Goal: Find specific page/section: Find specific page/section

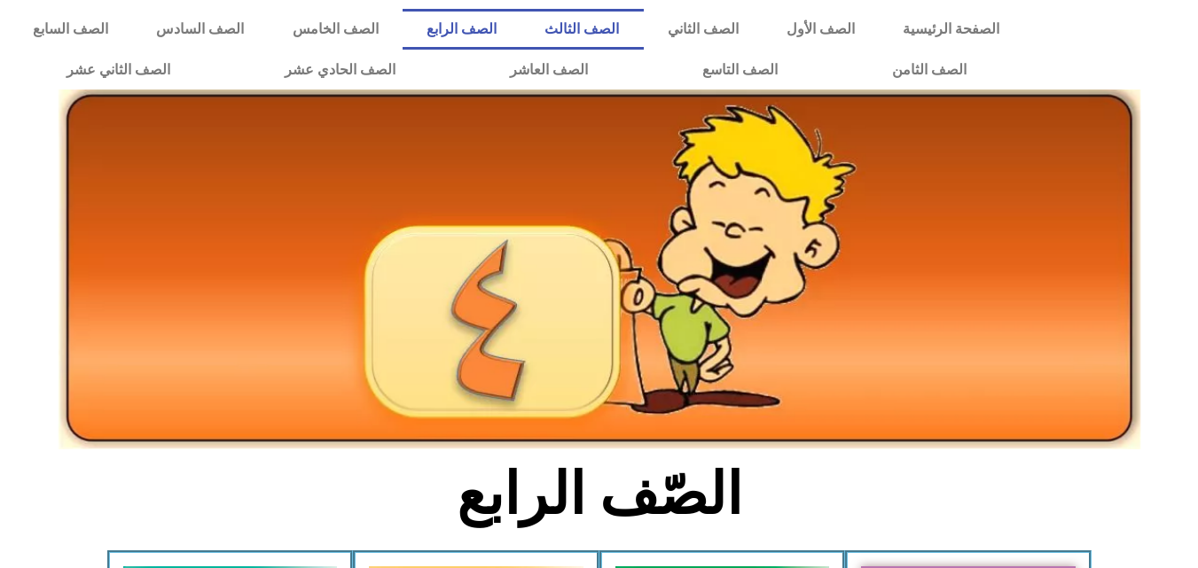
click at [643, 27] on link "الصف الثالث" at bounding box center [581, 29] width 122 height 41
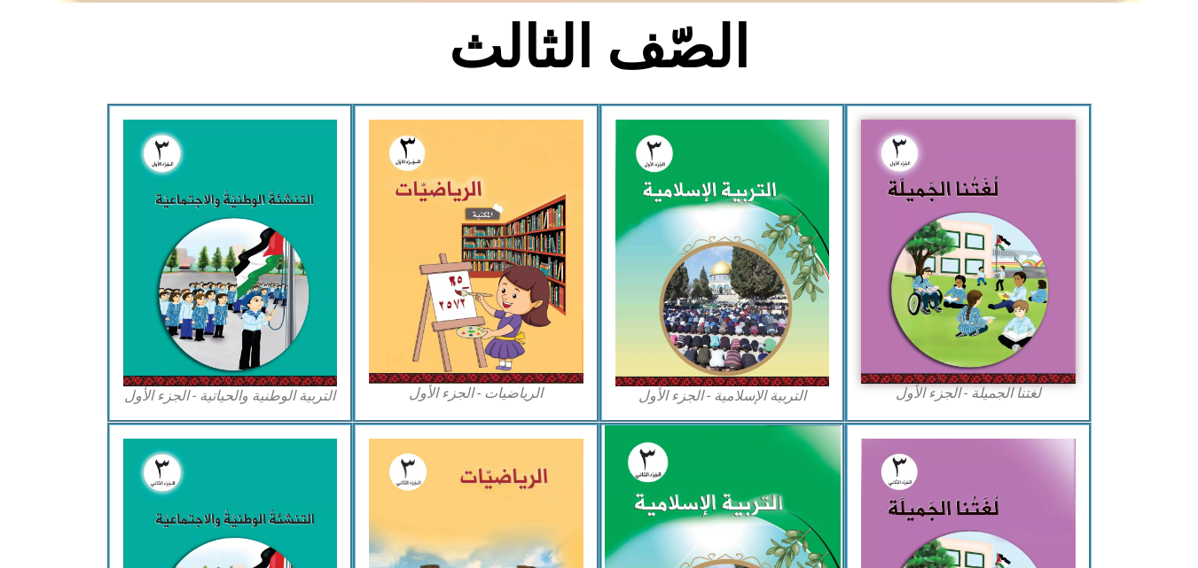
scroll to position [443, 0]
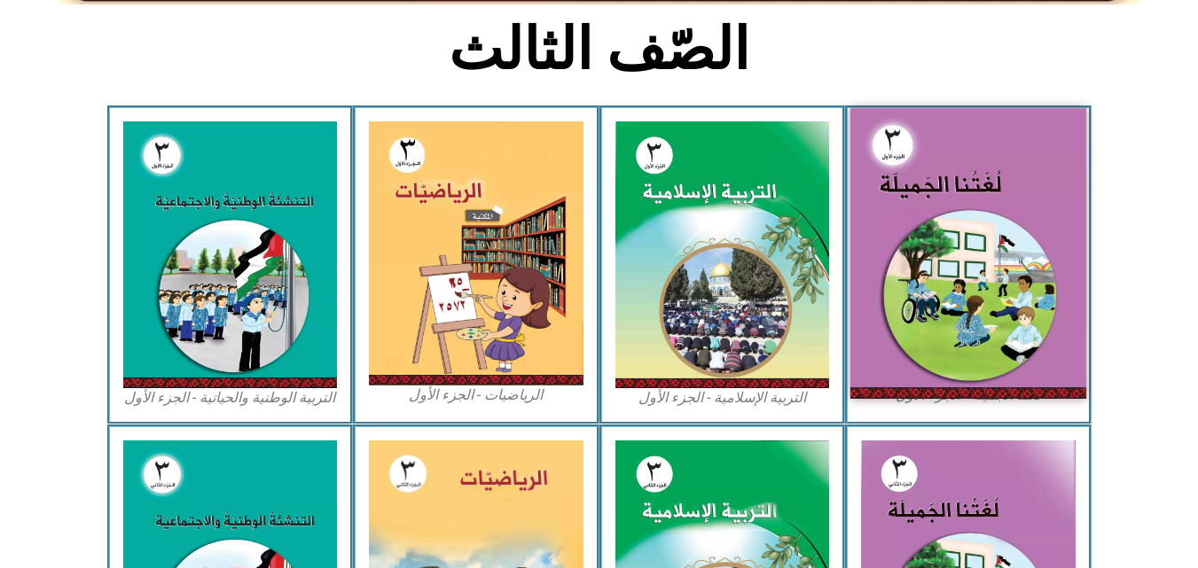
click at [921, 254] on img at bounding box center [968, 253] width 236 height 290
